Goal: Task Accomplishment & Management: Manage account settings

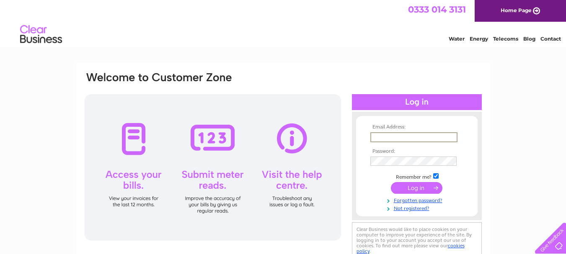
click at [395, 139] on input "text" at bounding box center [413, 137] width 87 height 10
type input "[EMAIL_ADDRESS][DOMAIN_NAME]"
click at [430, 189] on input "submit" at bounding box center [417, 187] width 52 height 12
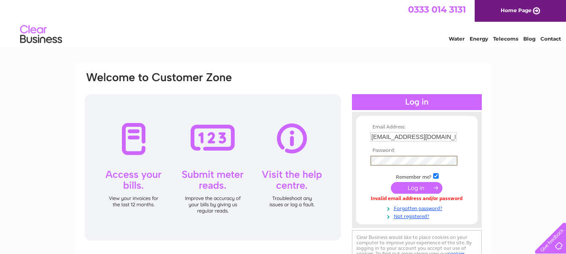
click at [419, 188] on input "submit" at bounding box center [417, 188] width 52 height 12
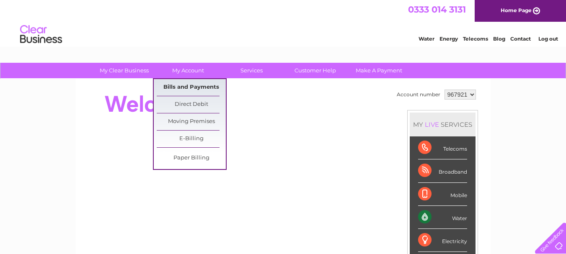
click at [200, 85] on link "Bills and Payments" at bounding box center [191, 87] width 69 height 17
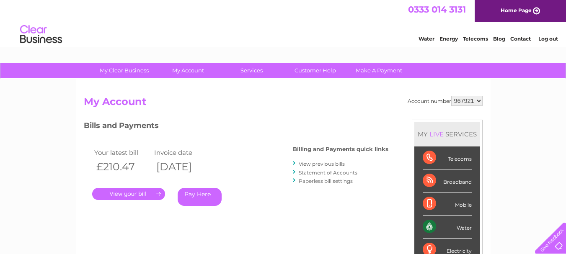
click at [132, 194] on link "." at bounding box center [128, 194] width 73 height 12
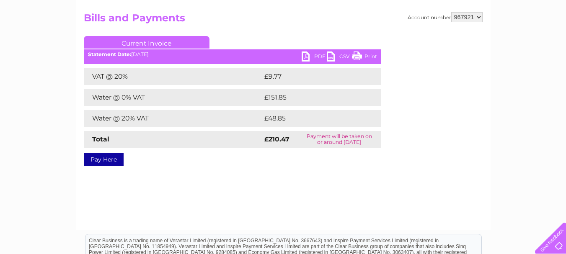
scroll to position [42, 0]
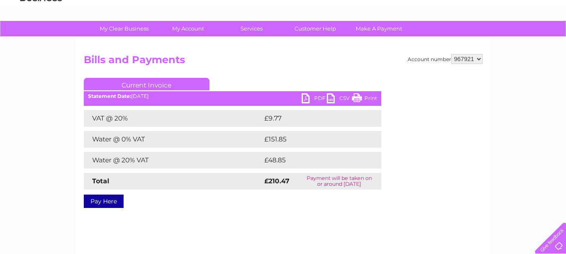
click at [317, 97] on link "PDF" at bounding box center [314, 99] width 25 height 12
